Goal: Information Seeking & Learning: Find specific page/section

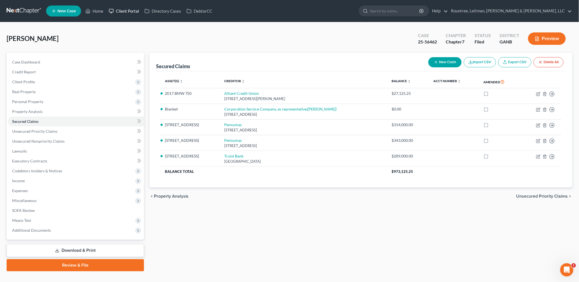
click at [123, 10] on link "Client Portal" at bounding box center [124, 11] width 36 height 10
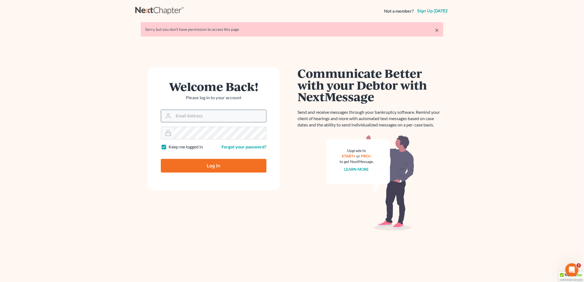
click at [212, 120] on input "Email Address" at bounding box center [220, 116] width 93 height 12
type input "[EMAIL_ADDRESS][DOMAIN_NAME]"
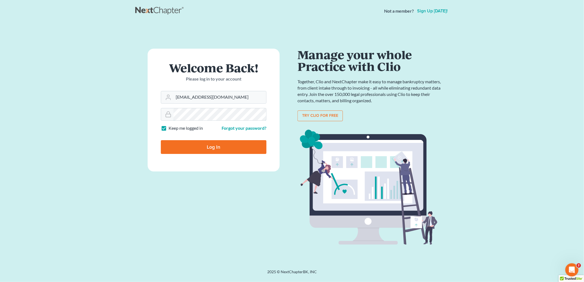
click at [161, 140] on input "Log In" at bounding box center [214, 147] width 106 height 14
type input "Thinking..."
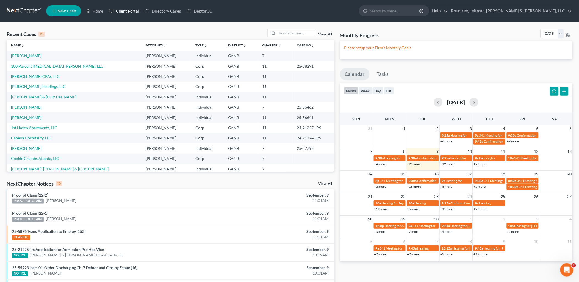
click at [130, 15] on link "Client Portal" at bounding box center [124, 11] width 36 height 10
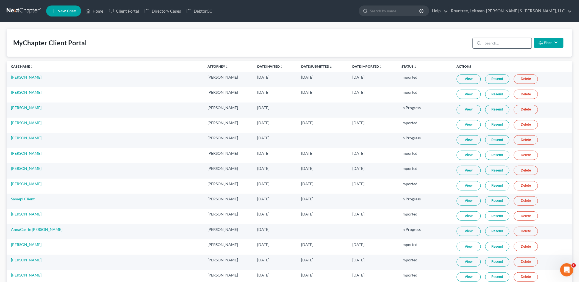
click at [494, 47] on input "search" at bounding box center [507, 43] width 49 height 10
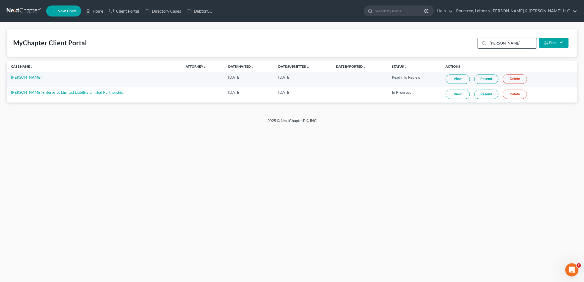
click at [506, 40] on input "threatt" at bounding box center [512, 43] width 49 height 10
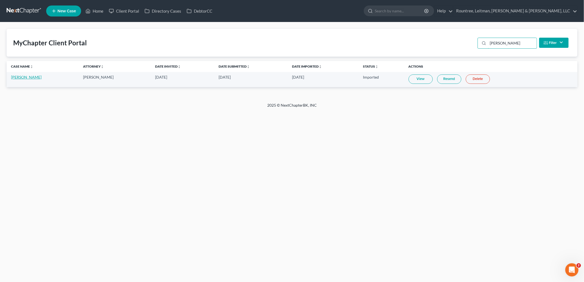
type input "hawes"
click at [29, 78] on link "[PERSON_NAME]" at bounding box center [26, 77] width 31 height 5
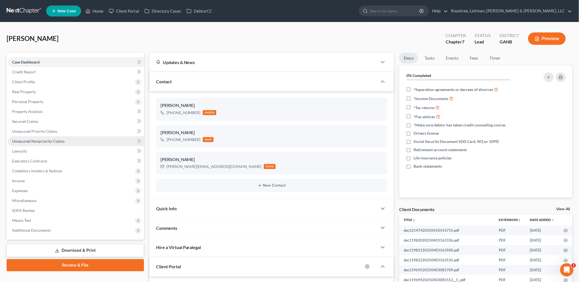
click at [64, 139] on link "Unsecured Nonpriority Claims" at bounding box center [76, 141] width 136 height 10
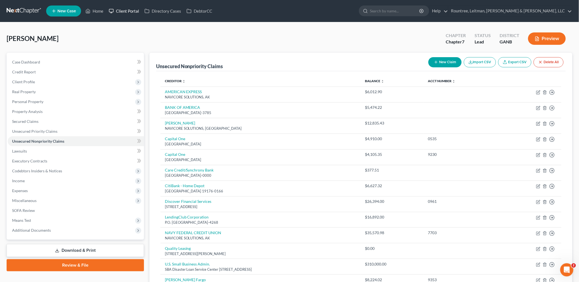
click at [126, 13] on link "Client Portal" at bounding box center [124, 11] width 36 height 10
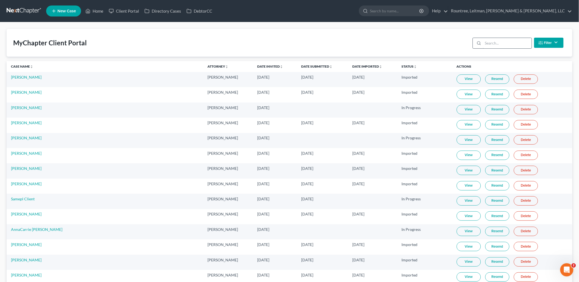
click at [486, 44] on div at bounding box center [502, 43] width 59 height 11
click at [485, 43] on input "search" at bounding box center [507, 43] width 49 height 10
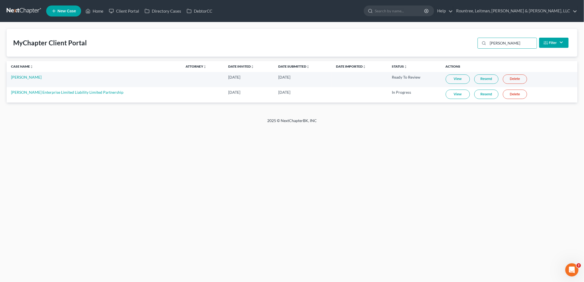
click at [447, 95] on link "View" at bounding box center [458, 94] width 24 height 9
click at [516, 41] on input "threatt" at bounding box center [512, 43] width 49 height 10
click at [516, 40] on input "threatt" at bounding box center [512, 43] width 49 height 10
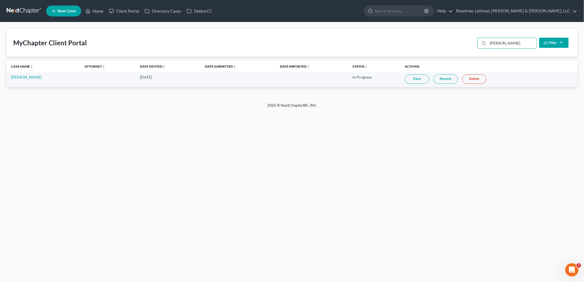
type input "coan"
click at [414, 77] on link "View" at bounding box center [417, 79] width 24 height 9
click at [414, 81] on link "View" at bounding box center [417, 79] width 24 height 9
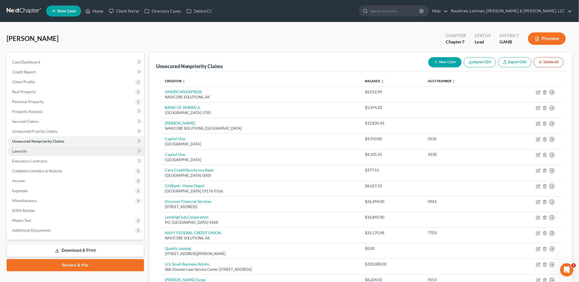
click at [50, 147] on link "Lawsuits" at bounding box center [76, 151] width 136 height 10
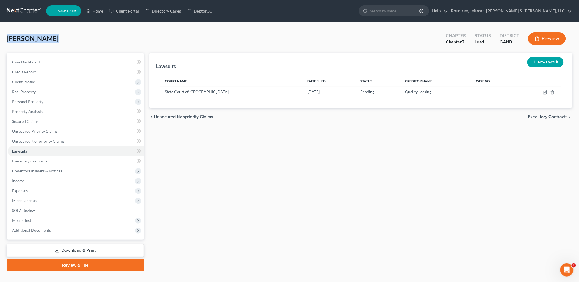
drag, startPoint x: 62, startPoint y: 38, endPoint x: 5, endPoint y: 39, distance: 56.9
click at [5, 39] on div "[PERSON_NAME] Upgraded Chapter Chapter 7 Status Lead District GANB Preview Peti…" at bounding box center [289, 152] width 579 height 260
drag, startPoint x: 5, startPoint y: 39, endPoint x: 59, endPoint y: 40, distance: 54.5
click at [59, 40] on div "[PERSON_NAME] Upgraded Chapter Chapter 7 Status Lead District GANB Preview" at bounding box center [290, 41] width 566 height 24
click at [121, 13] on link "Client Portal" at bounding box center [124, 11] width 36 height 10
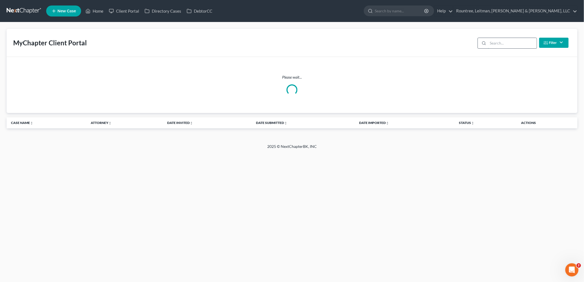
click at [508, 42] on input "search" at bounding box center [512, 43] width 49 height 10
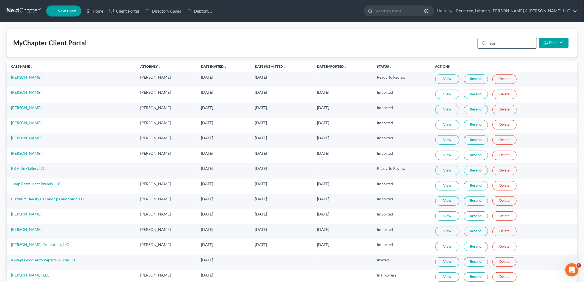
type input "aust"
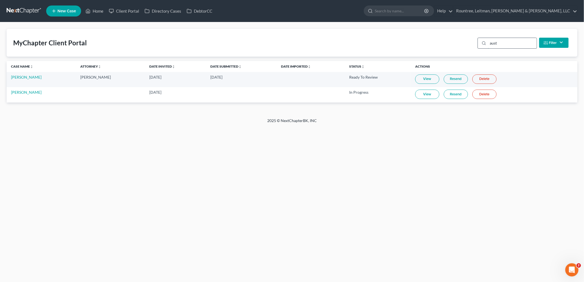
click at [509, 43] on input "aust" at bounding box center [512, 43] width 49 height 10
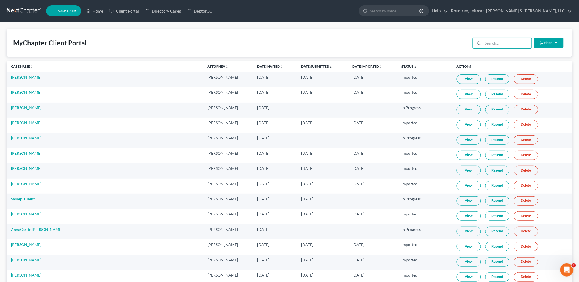
click at [358, 51] on div "MyChapter Client Portal Filter Status Filter... Invited In Progress Ready To Re…" at bounding box center [290, 43] width 566 height 28
drag, startPoint x: 500, startPoint y: 51, endPoint x: 497, endPoint y: 42, distance: 9.2
click at [500, 50] on div "MyChapter Client Portal Filter Status Filter... Invited In Progress Ready To Re…" at bounding box center [290, 43] width 566 height 28
click at [497, 42] on input "search" at bounding box center [507, 43] width 49 height 10
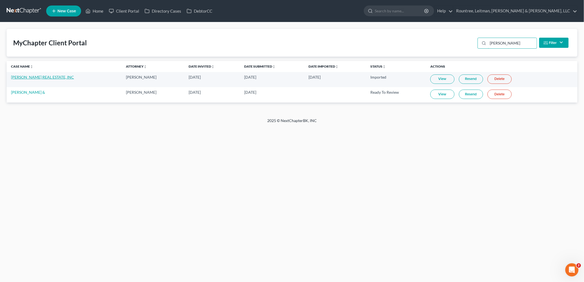
type input "[PERSON_NAME]"
click at [42, 76] on link "[PERSON_NAME] REAL ESTATE, INC" at bounding box center [42, 77] width 63 height 5
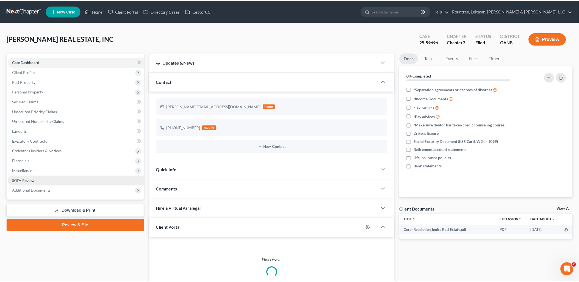
scroll to position [30, 0]
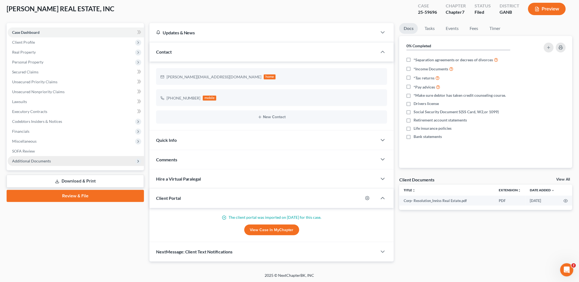
click at [53, 156] on span "Additional Documents" at bounding box center [76, 161] width 136 height 10
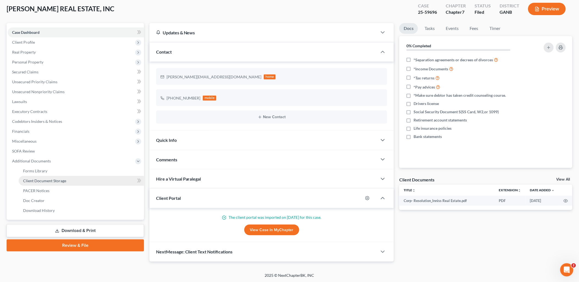
click at [52, 177] on link "Client Document Storage" at bounding box center [81, 181] width 125 height 10
